Goal: Find specific page/section: Find specific page/section

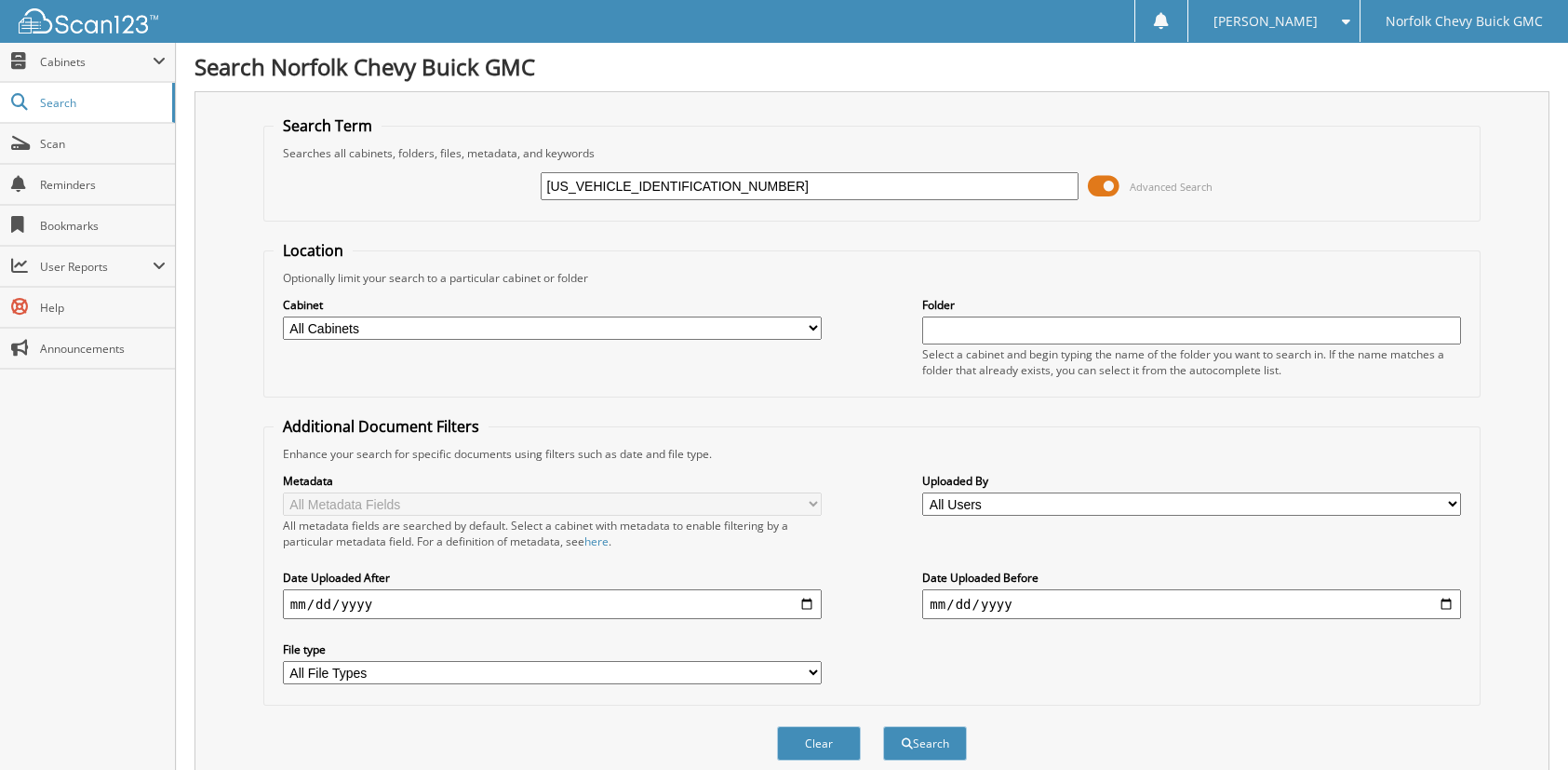
click at [114, 106] on span "Search" at bounding box center [102, 103] width 122 height 16
click at [645, 188] on input "text" at bounding box center [810, 186] width 539 height 28
type input "[US_VEHICLE_IDENTIFICATION_NUMBER]"
click at [883, 727] on button "Search" at bounding box center [925, 743] width 84 height 35
click at [642, 322] on select "All Cabinets PARTS SERVICE RO Needs Filing" at bounding box center [553, 329] width 539 height 24
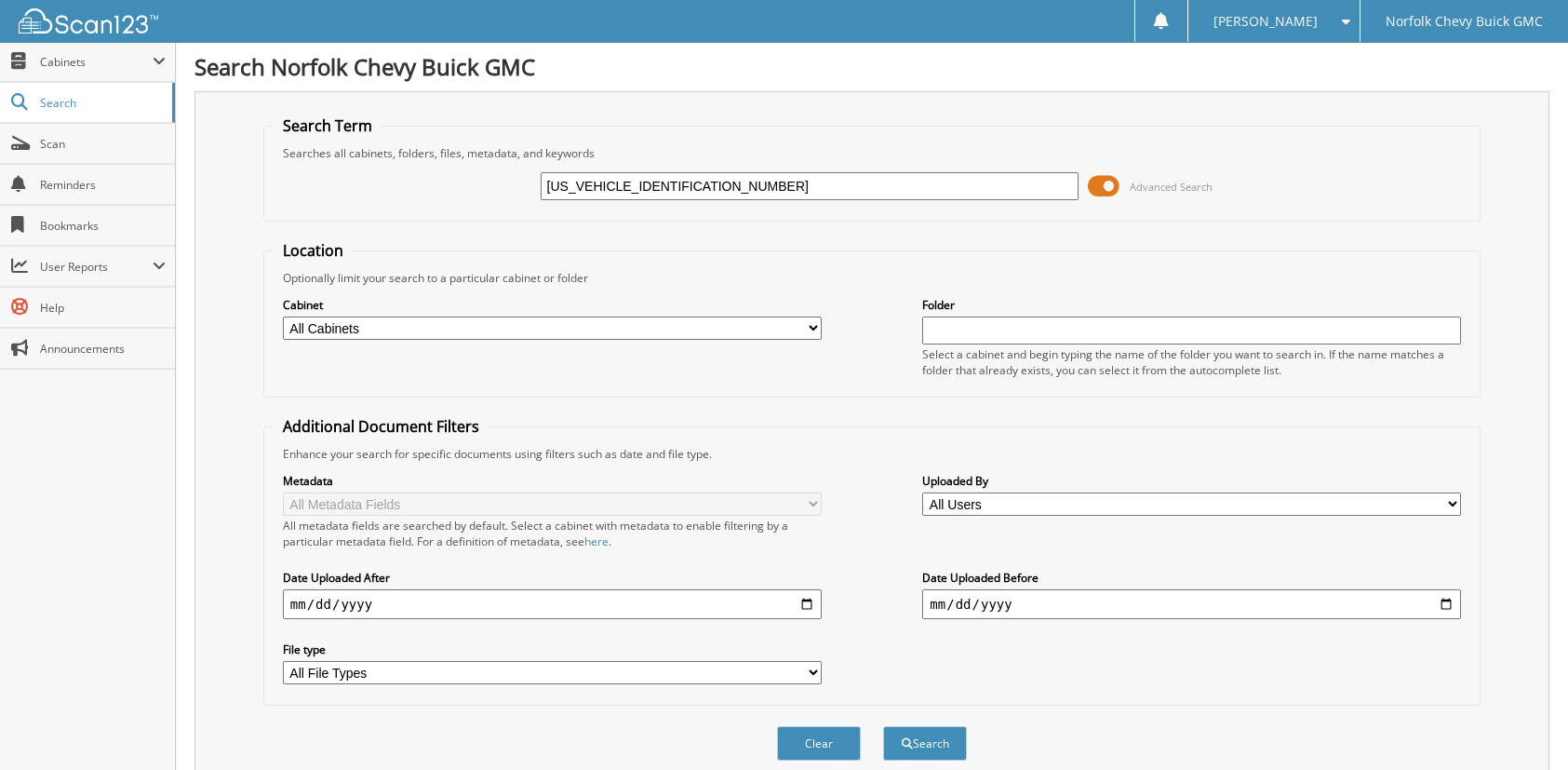
select select "39277"
click at [283, 317] on select "All Cabinets PARTS SERVICE RO Needs Filing" at bounding box center [553, 329] width 539 height 24
click at [98, 104] on span "Search" at bounding box center [102, 103] width 122 height 16
click at [88, 139] on span "Scan" at bounding box center [103, 144] width 125 height 16
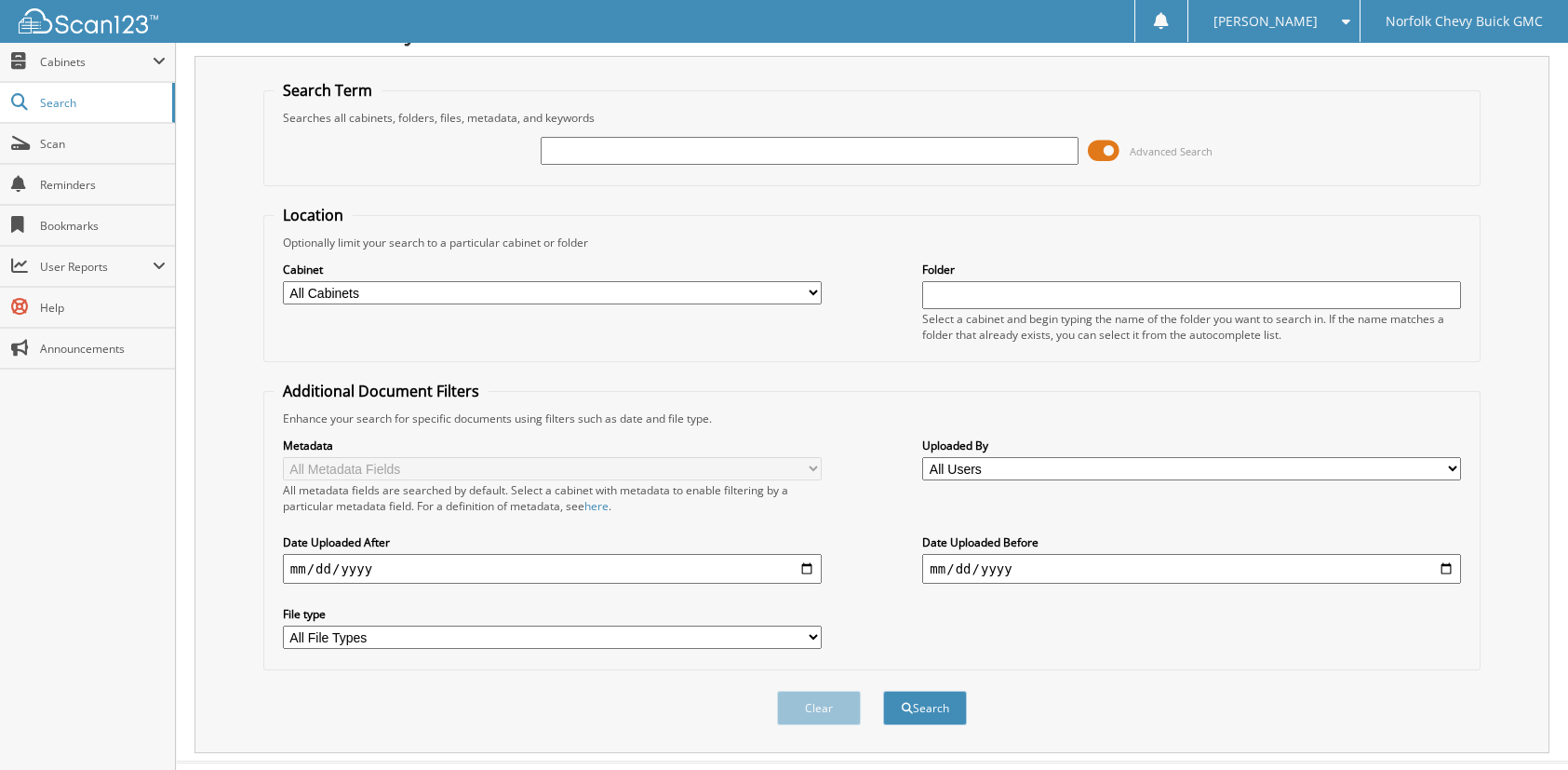
scroll to position [56, 0]
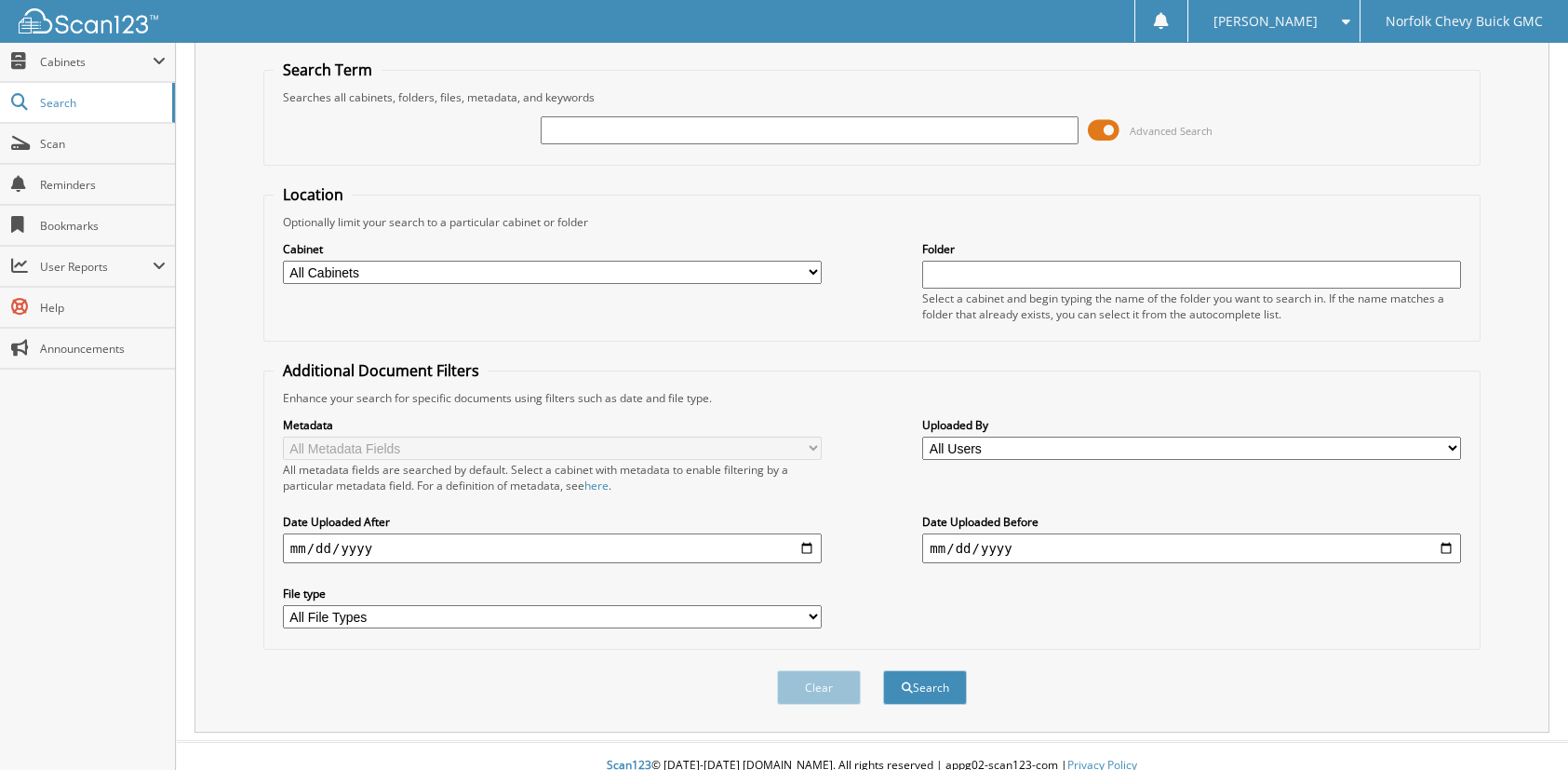
click at [153, 57] on span at bounding box center [159, 61] width 13 height 15
click at [333, 15] on div "zachery k. Settings Logout Norfolk Chevy Buick GMC" at bounding box center [784, 21] width 1568 height 41
click at [163, 57] on span at bounding box center [159, 61] width 13 height 15
